Goal: Task Accomplishment & Management: Manage account settings

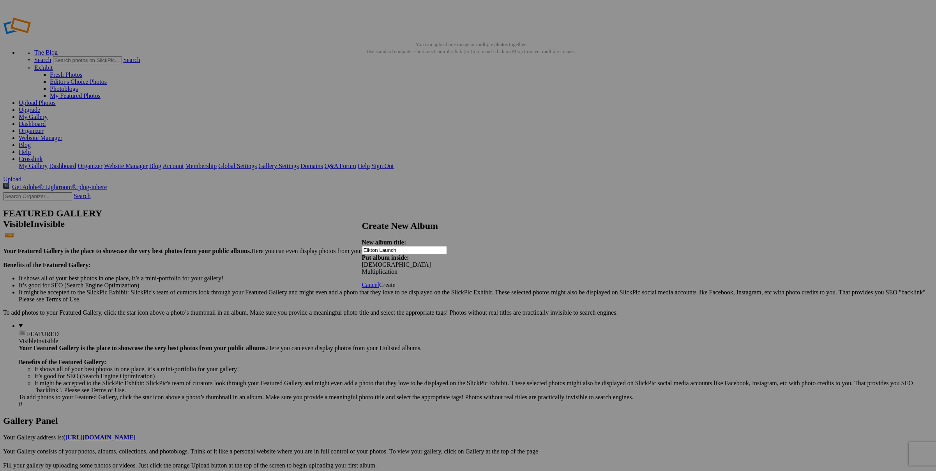
type input "Elkton Launch"
click at [396, 281] on span "Create" at bounding box center [387, 284] width 16 height 7
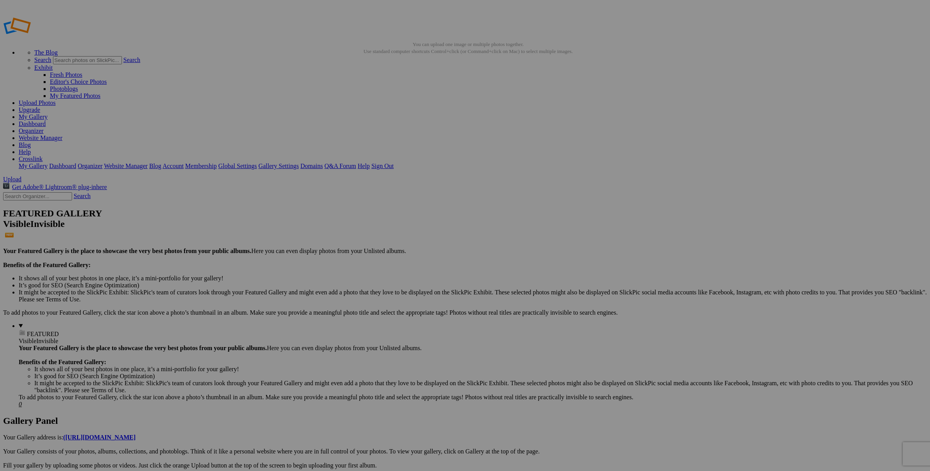
drag, startPoint x: 148, startPoint y: 111, endPoint x: 165, endPoint y: 111, distance: 16.4
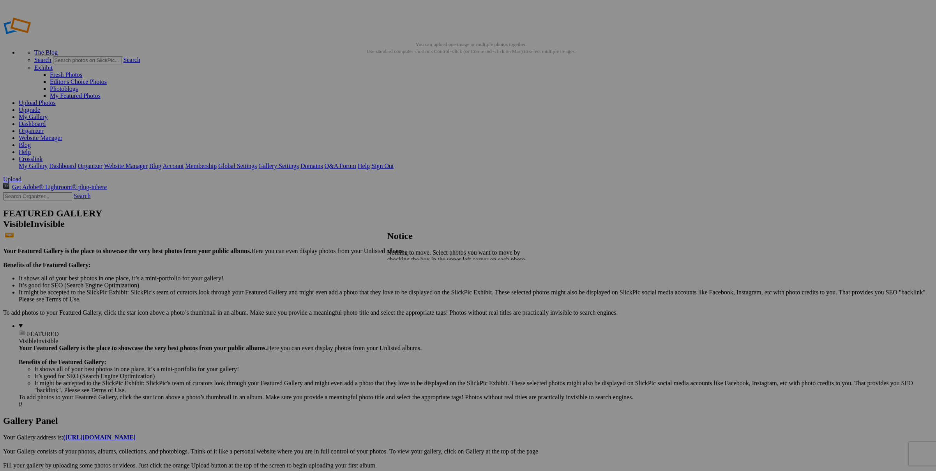
click at [401, 276] on span "Close" at bounding box center [394, 279] width 14 height 7
